Goal: Transaction & Acquisition: Download file/media

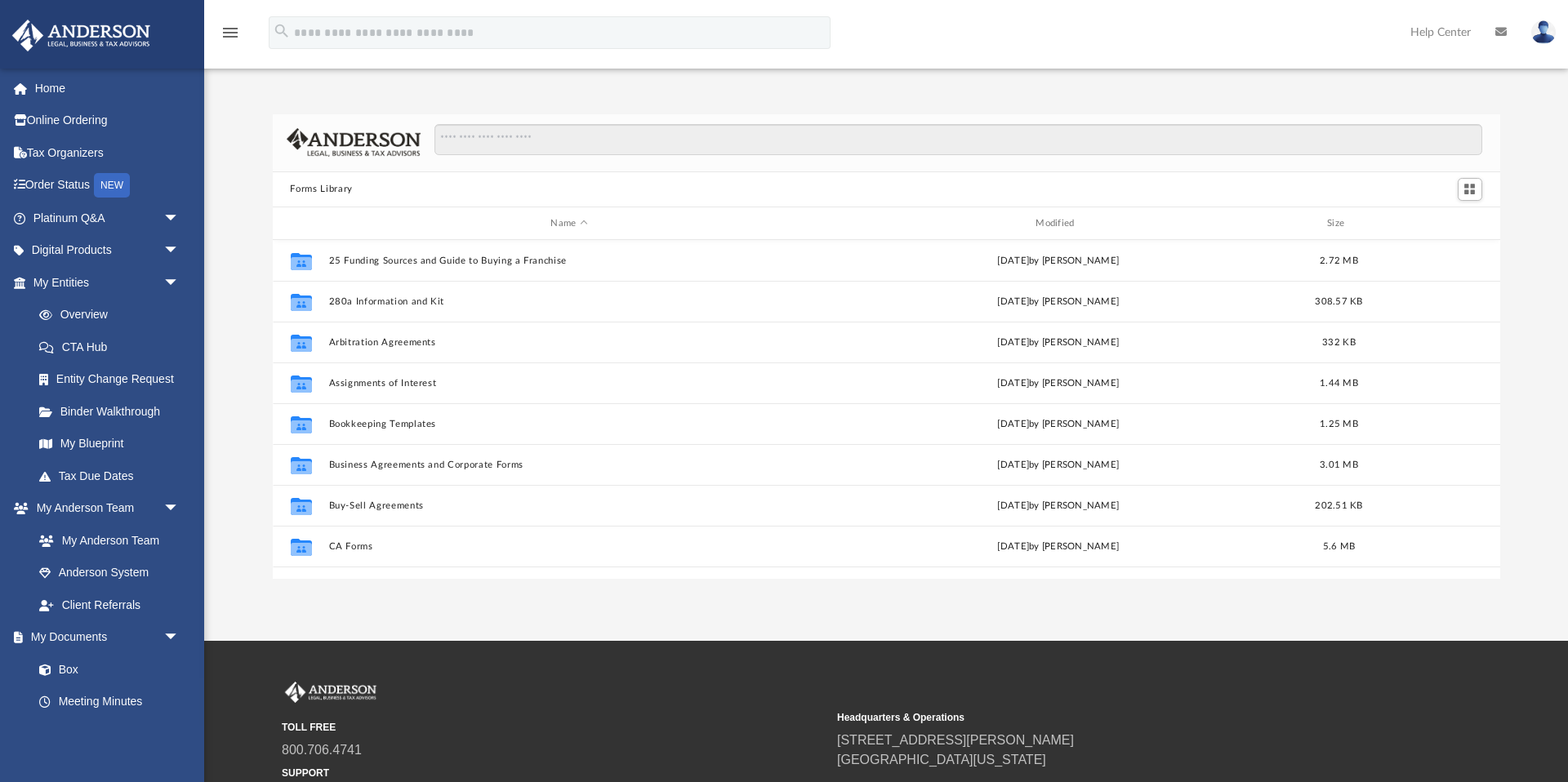
scroll to position [372, 1227]
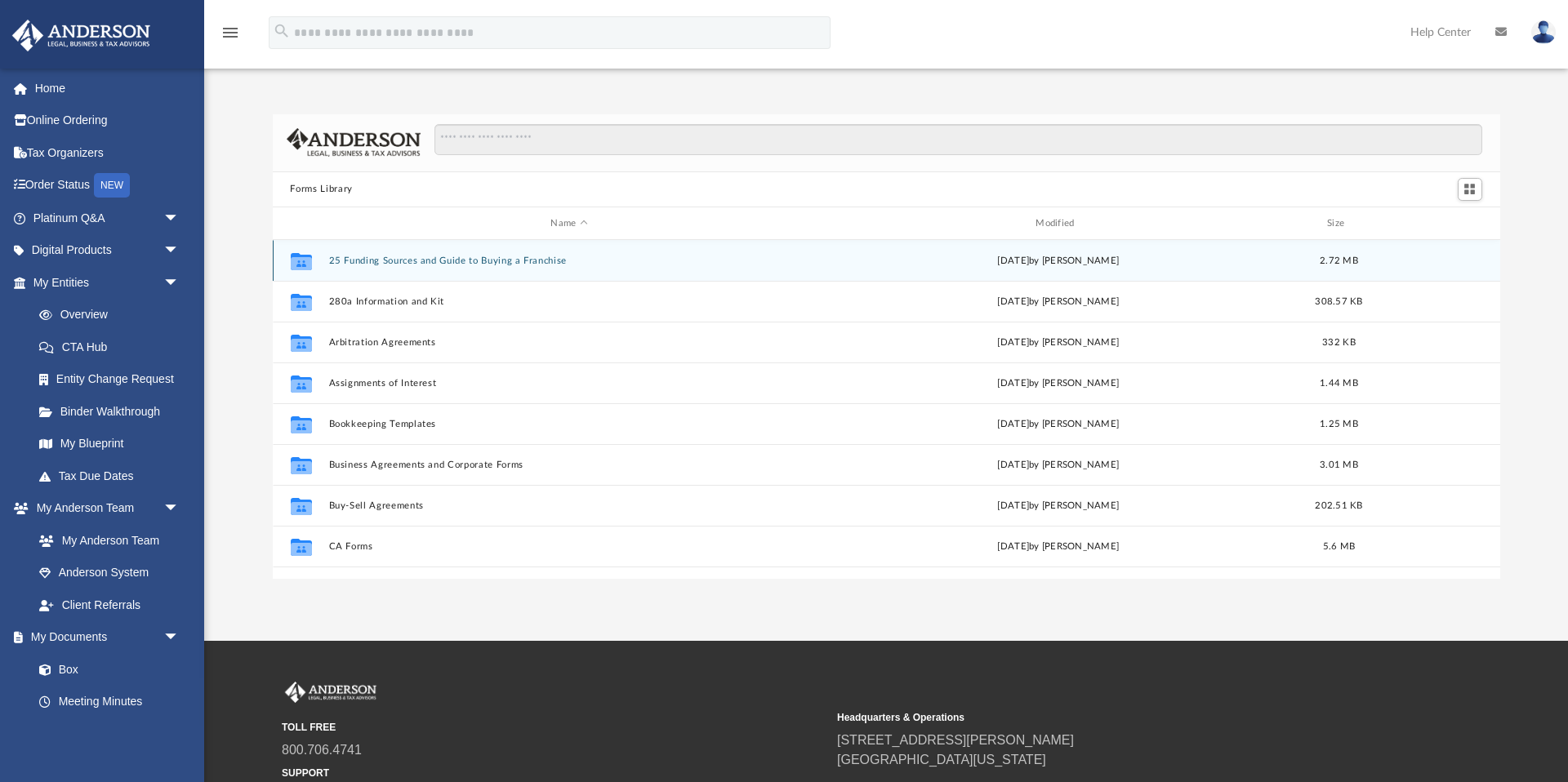
click at [461, 260] on button "25 Funding Sources and Guide to Buying a Franchise" at bounding box center [569, 260] width 482 height 10
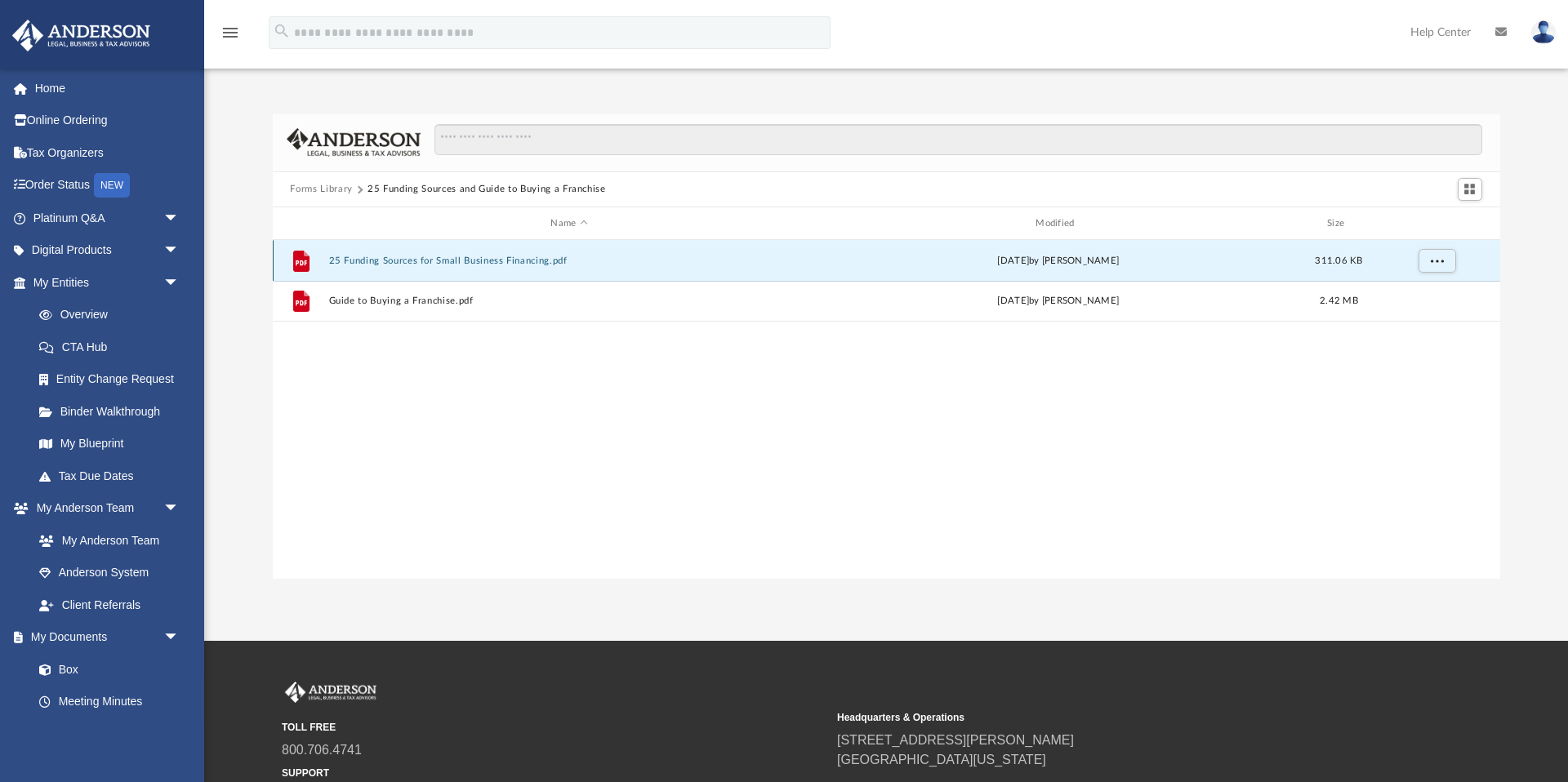
click at [454, 264] on button "25 Funding Sources for Small Business Financing.pdf" at bounding box center [569, 260] width 482 height 10
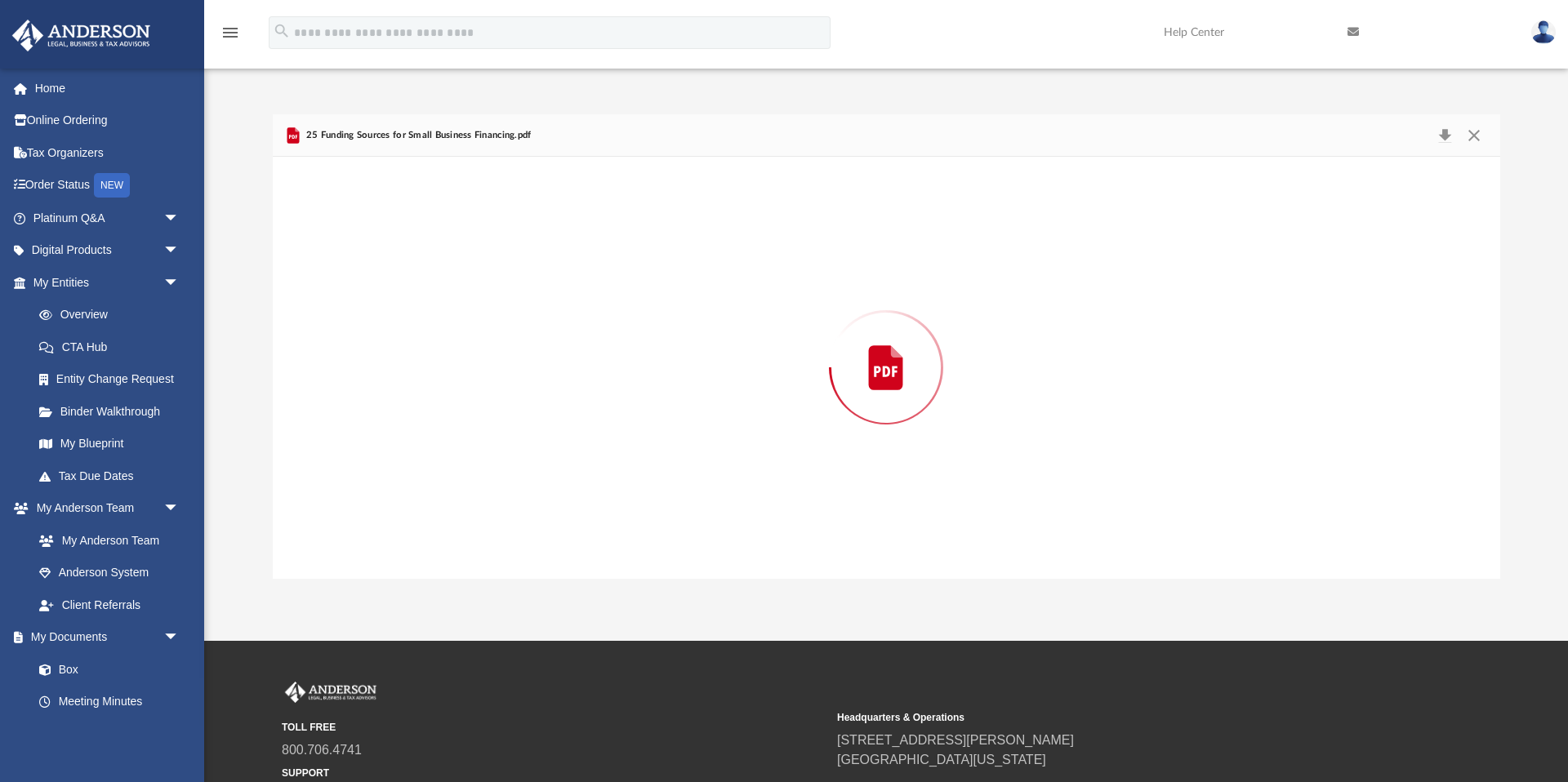
click at [454, 264] on div "Preview" at bounding box center [886, 367] width 1227 height 422
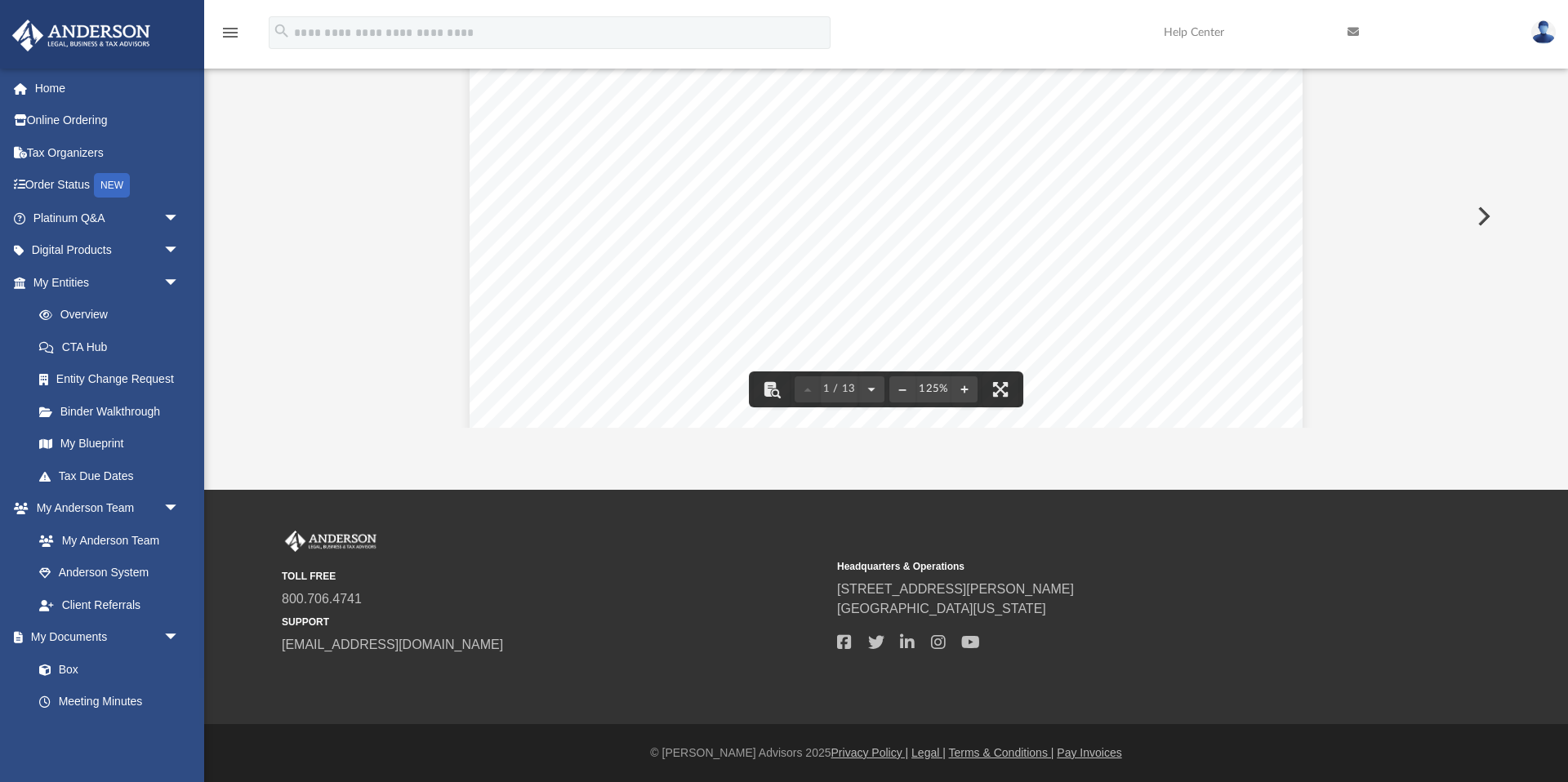
scroll to position [473, 0]
click at [1488, 216] on button "Preview" at bounding box center [1483, 216] width 36 height 46
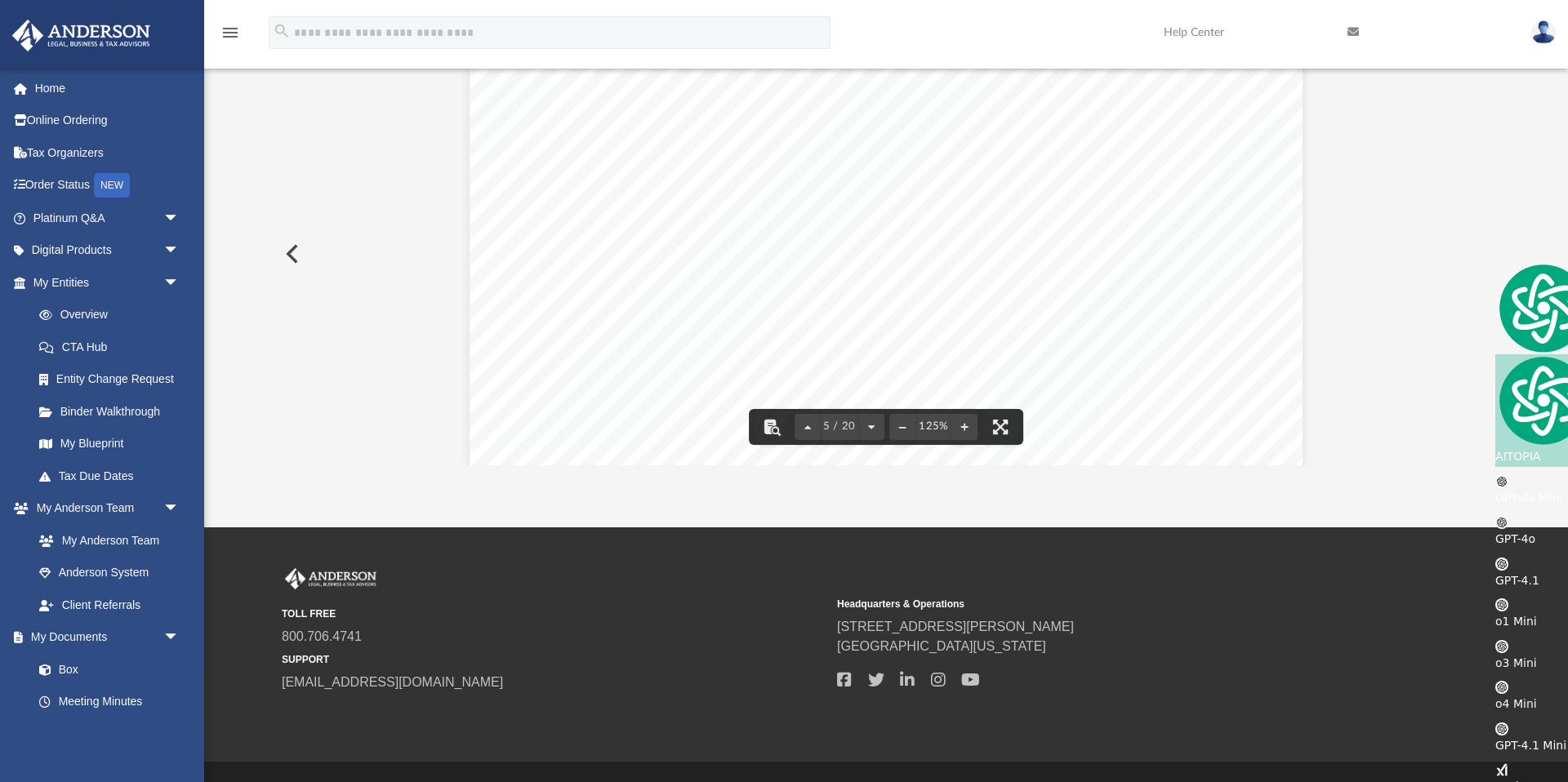
scroll to position [5175, 0]
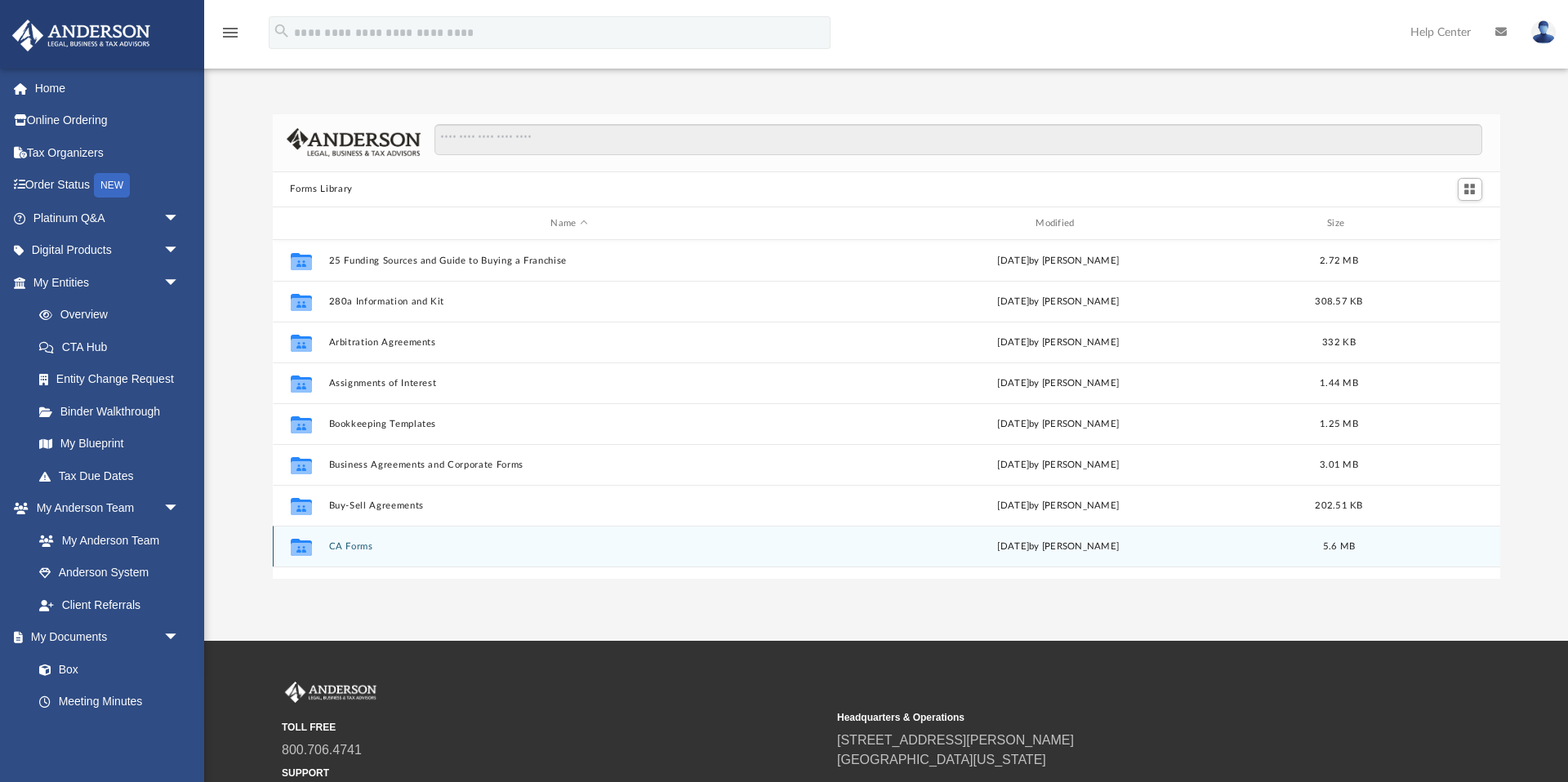
scroll to position [372, 1227]
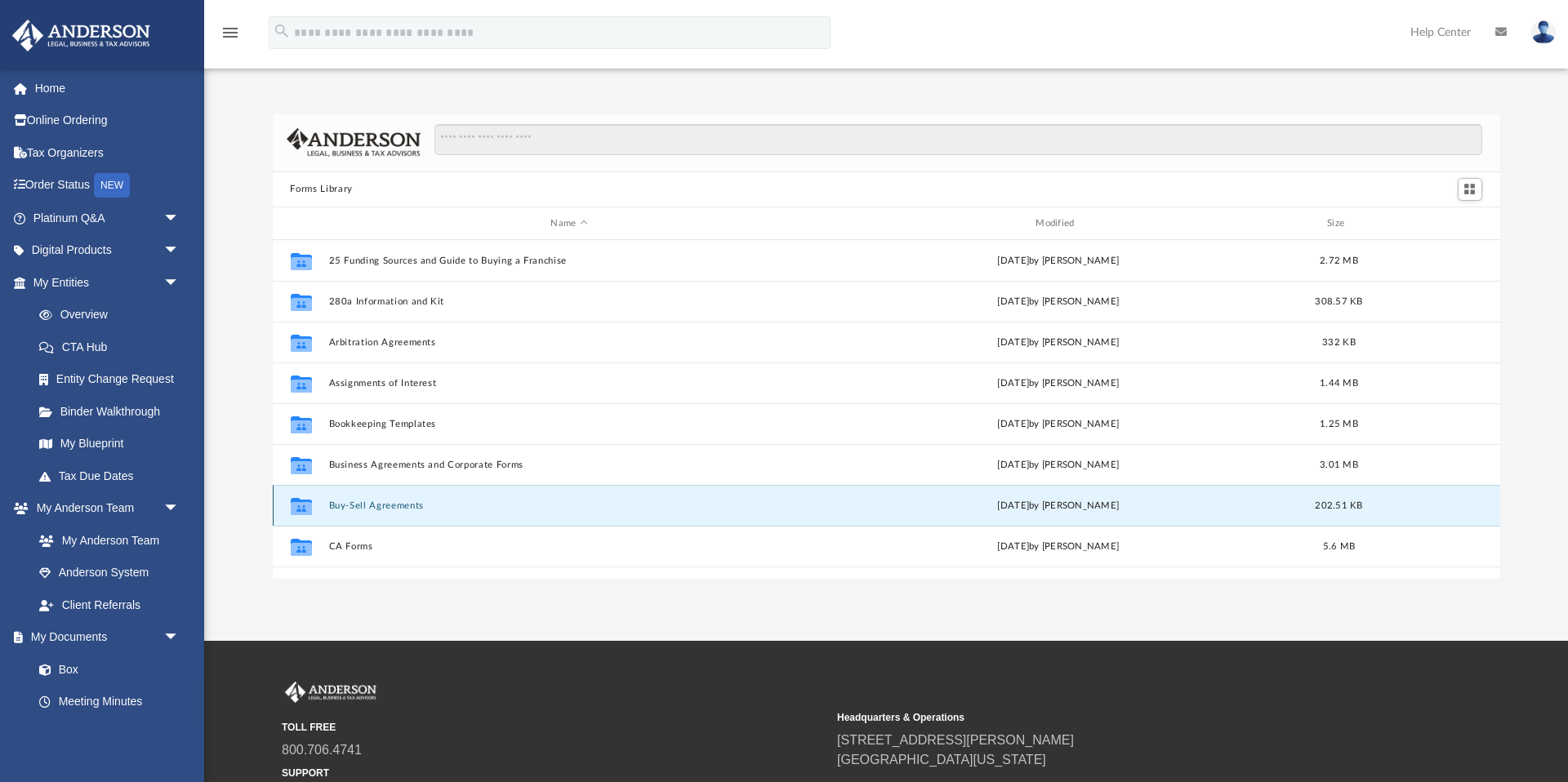
click at [379, 503] on button "Buy-Sell Agreements" at bounding box center [569, 506] width 482 height 10
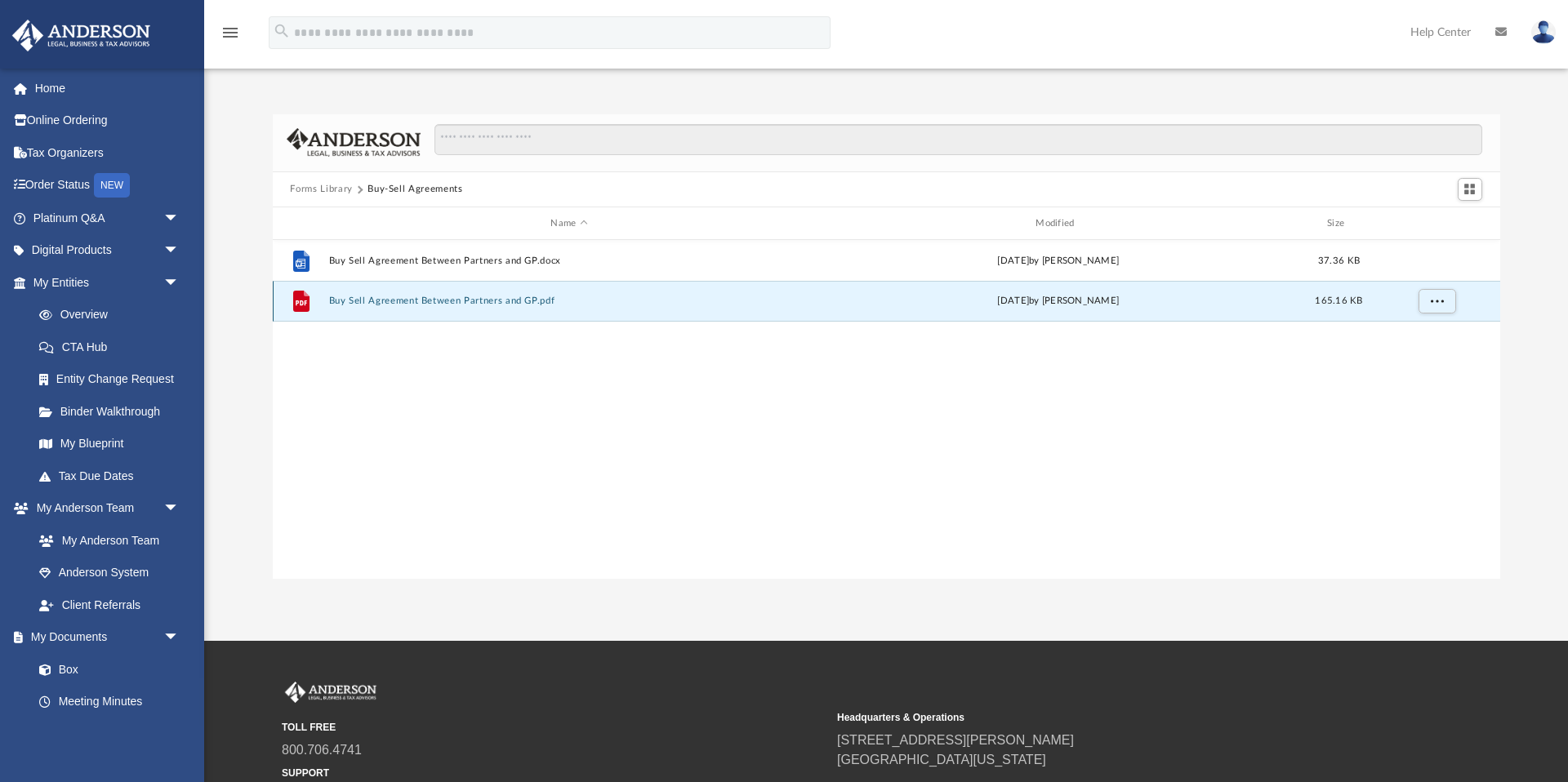
click at [431, 299] on button "Buy Sell Agreement Between Partners and GP.pdf" at bounding box center [569, 302] width 482 height 10
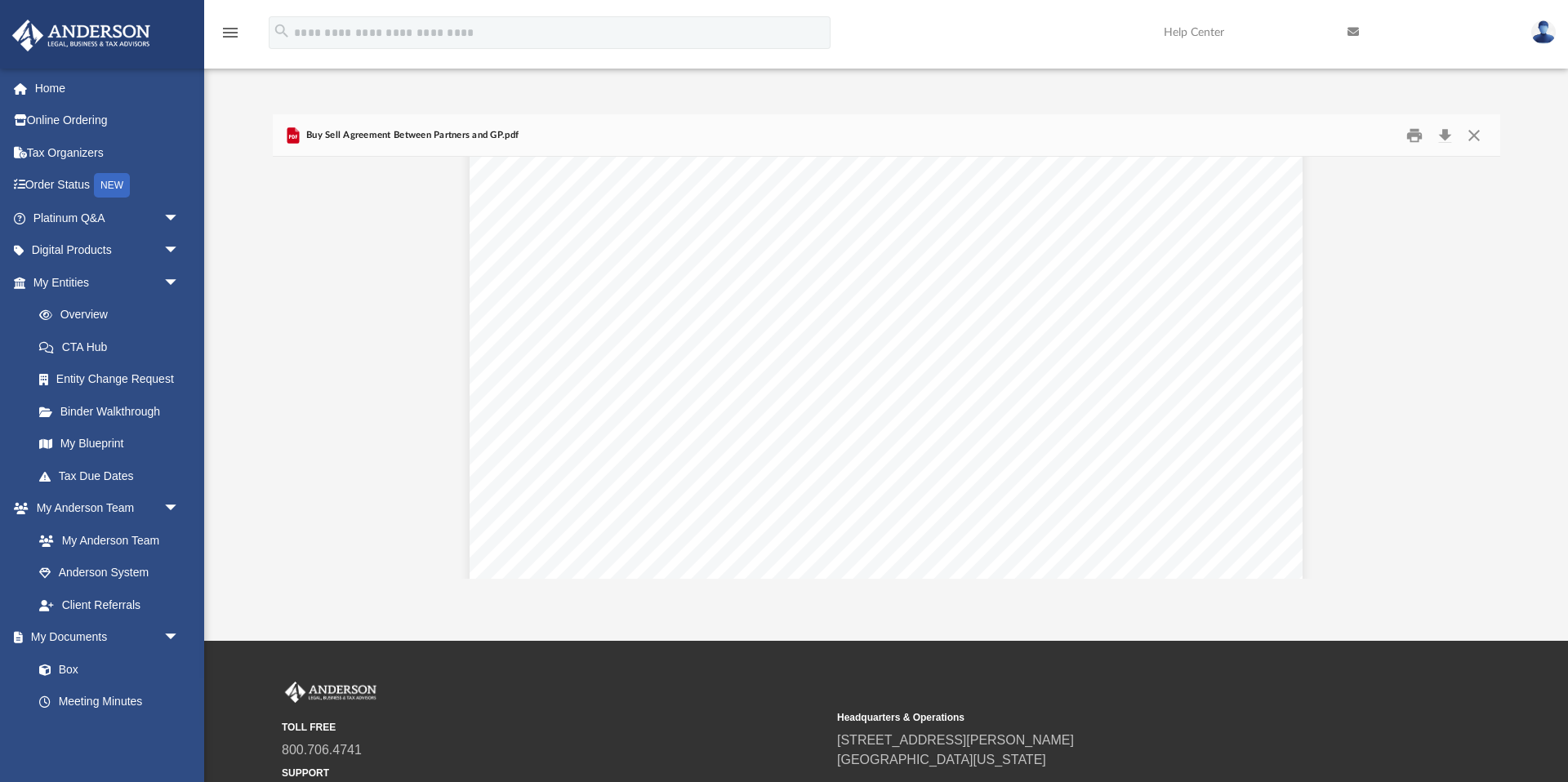
scroll to position [4776, 0]
